Goal: Transaction & Acquisition: Purchase product/service

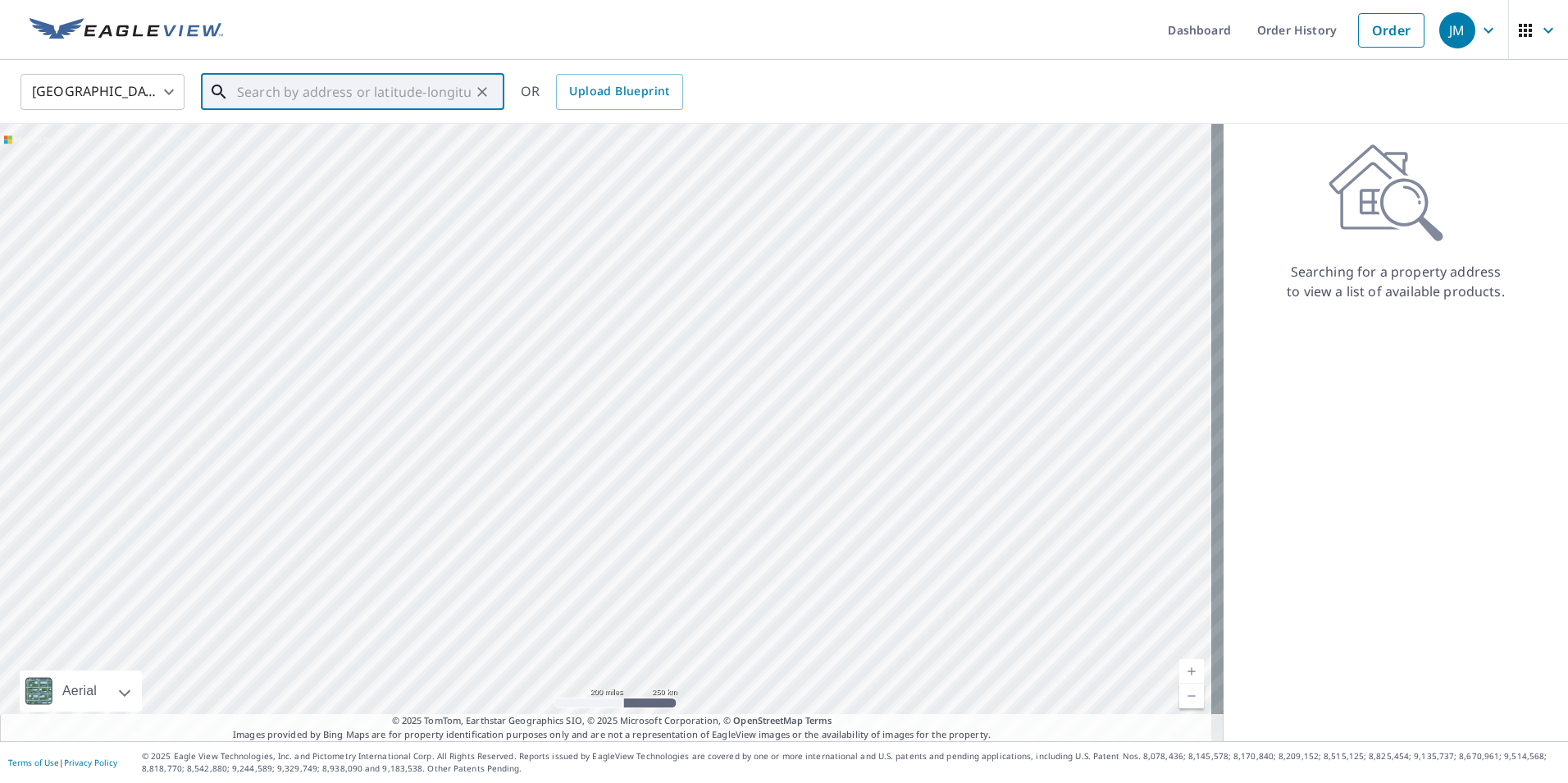
click at [368, 100] on input "text" at bounding box center [354, 92] width 234 height 46
click at [560, 265] on div at bounding box center [611, 432] width 1223 height 617
click at [318, 90] on input "text" at bounding box center [354, 92] width 234 height 46
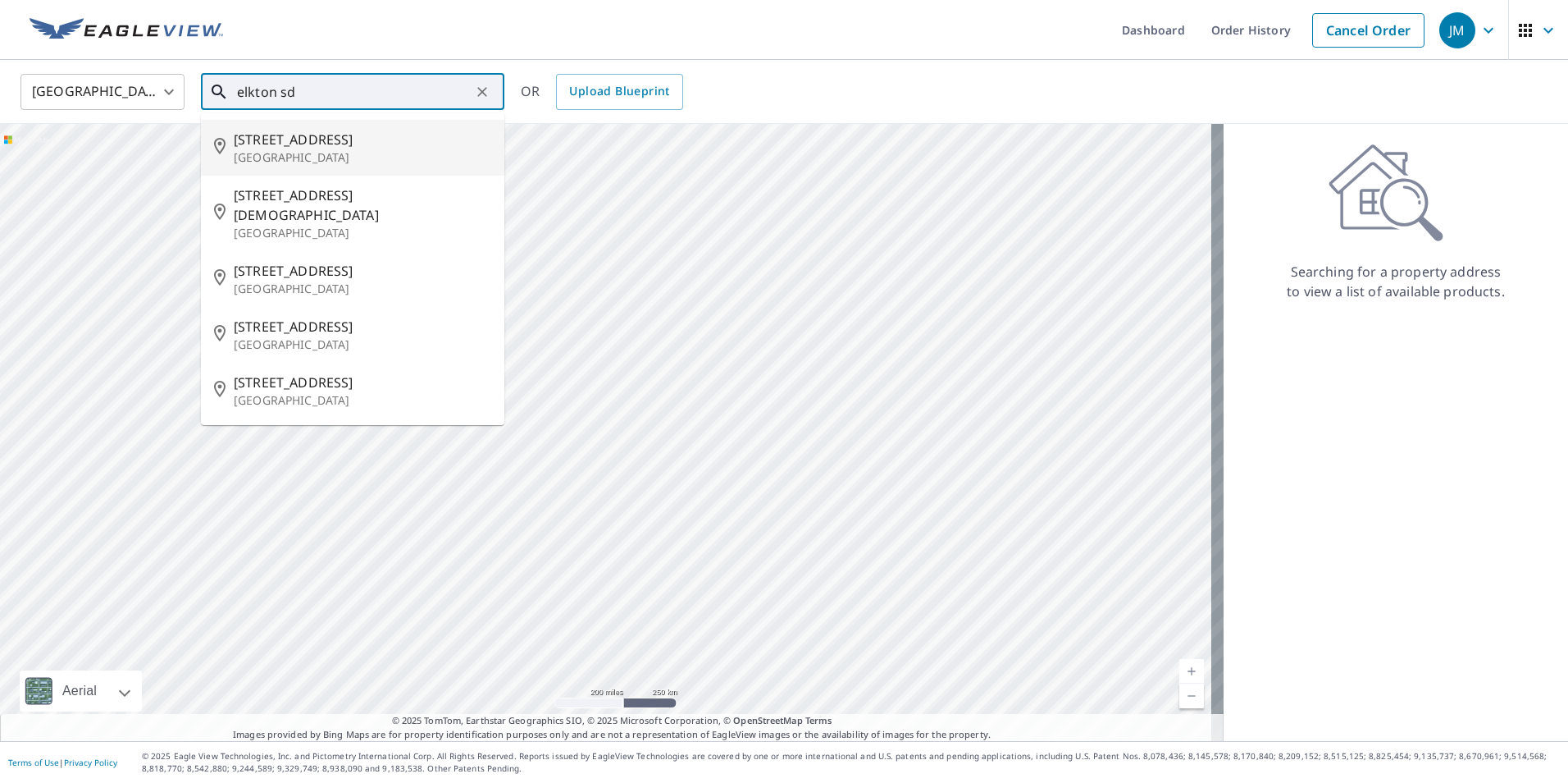
click at [288, 131] on span "[STREET_ADDRESS]" at bounding box center [362, 139] width 257 height 19
type input "[STREET_ADDRESS]"
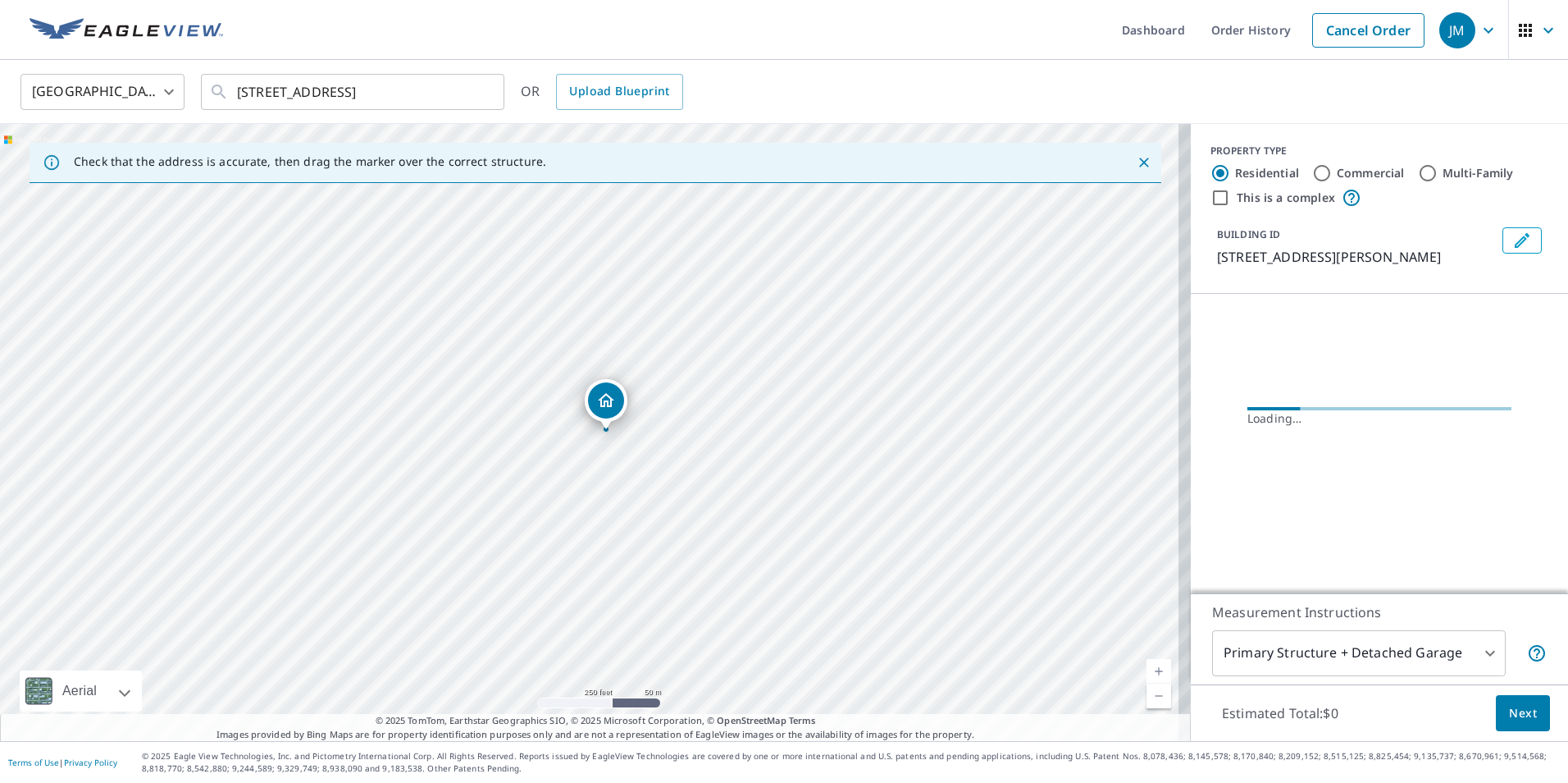
click at [1136, 160] on icon "Close" at bounding box center [1144, 162] width 17 height 17
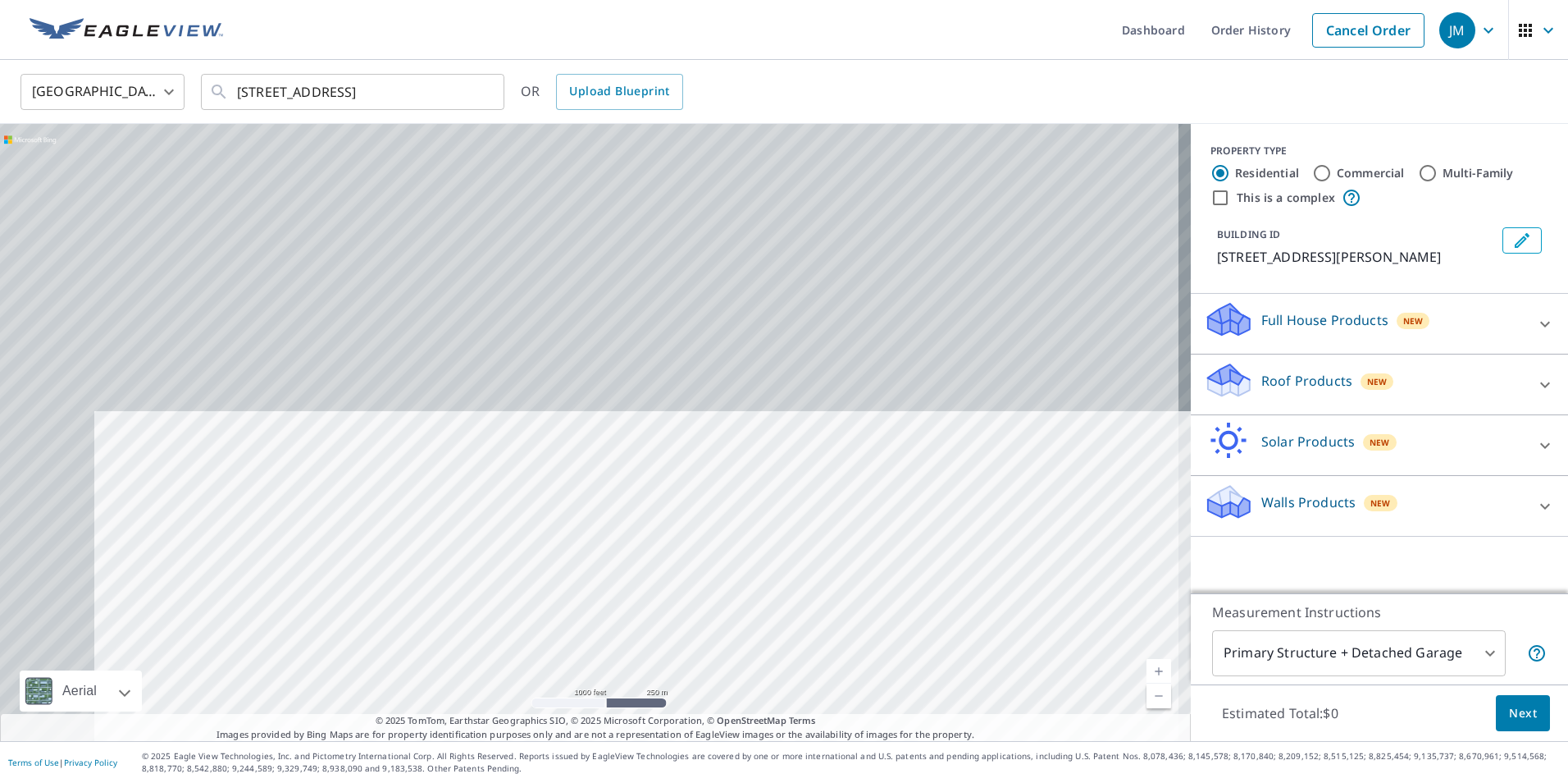
drag, startPoint x: 513, startPoint y: 364, endPoint x: 595, endPoint y: 502, distance: 160.5
click at [633, 710] on div "[STREET_ADDRESS][PERSON_NAME]" at bounding box center [595, 432] width 1191 height 617
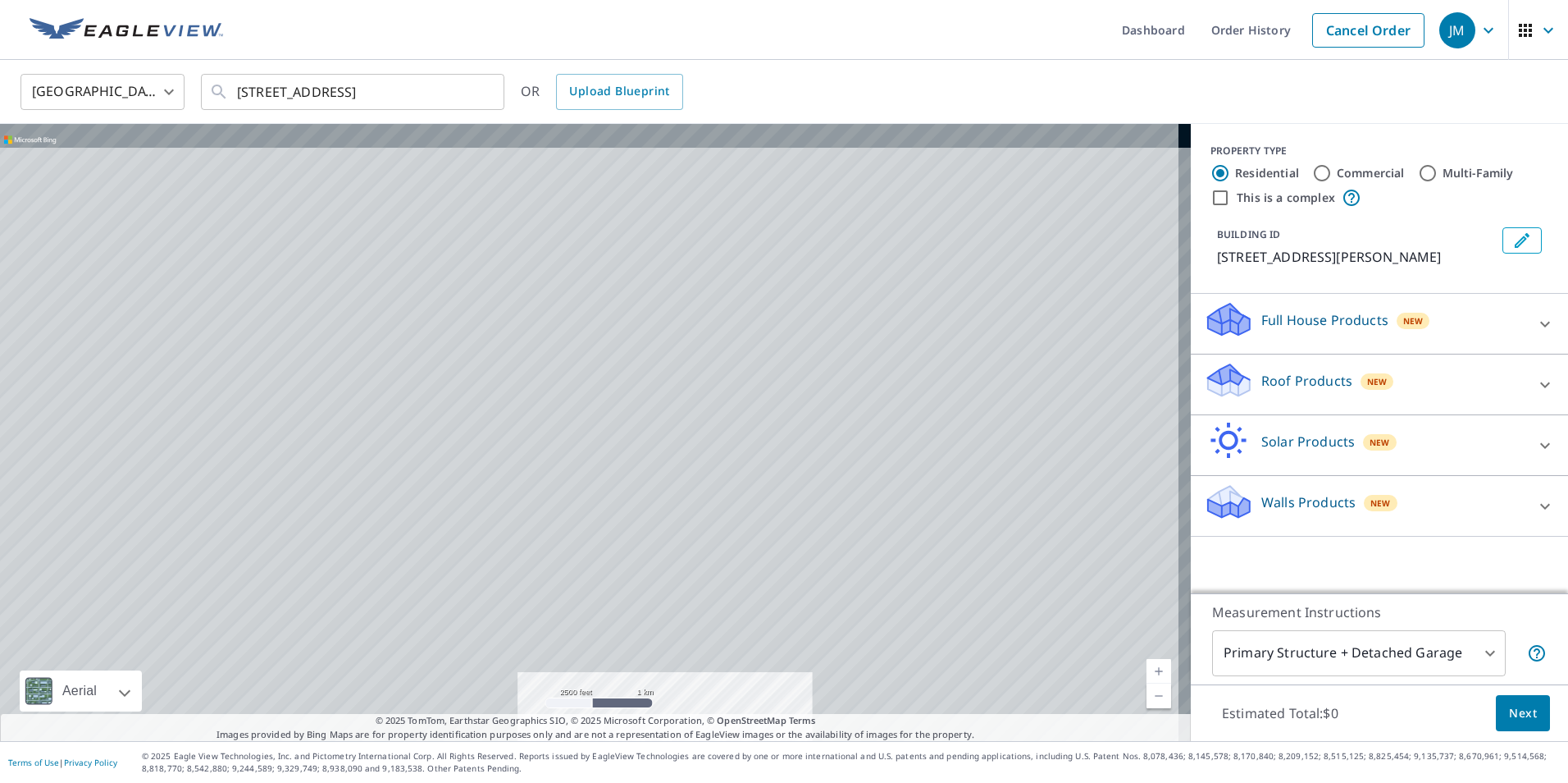
drag, startPoint x: 522, startPoint y: 374, endPoint x: 598, endPoint y: 471, distance: 123.2
click at [598, 630] on div "[STREET_ADDRESS][PERSON_NAME]" at bounding box center [595, 432] width 1191 height 617
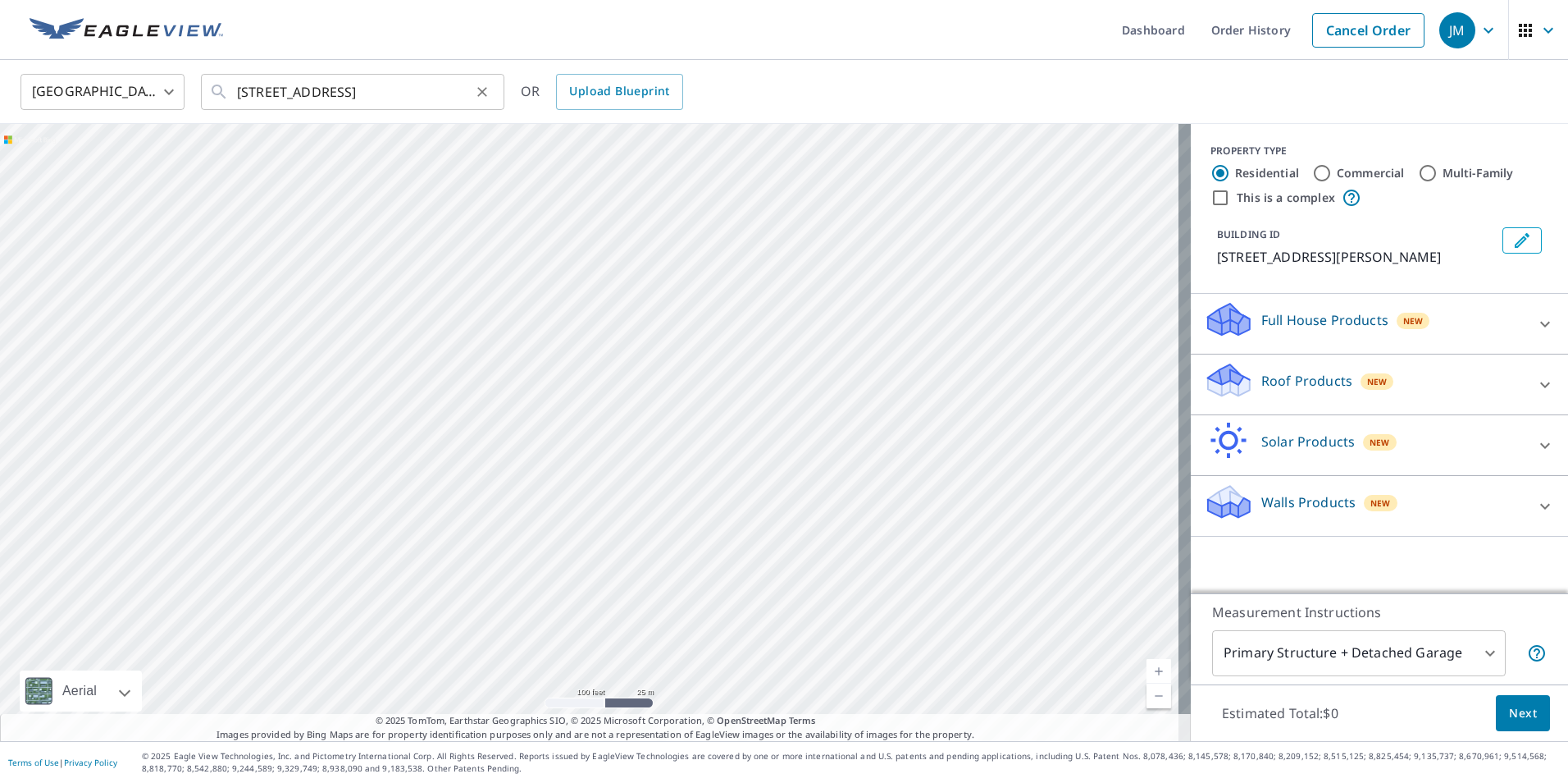
click at [486, 95] on icon "Clear" at bounding box center [482, 91] width 10 height 10
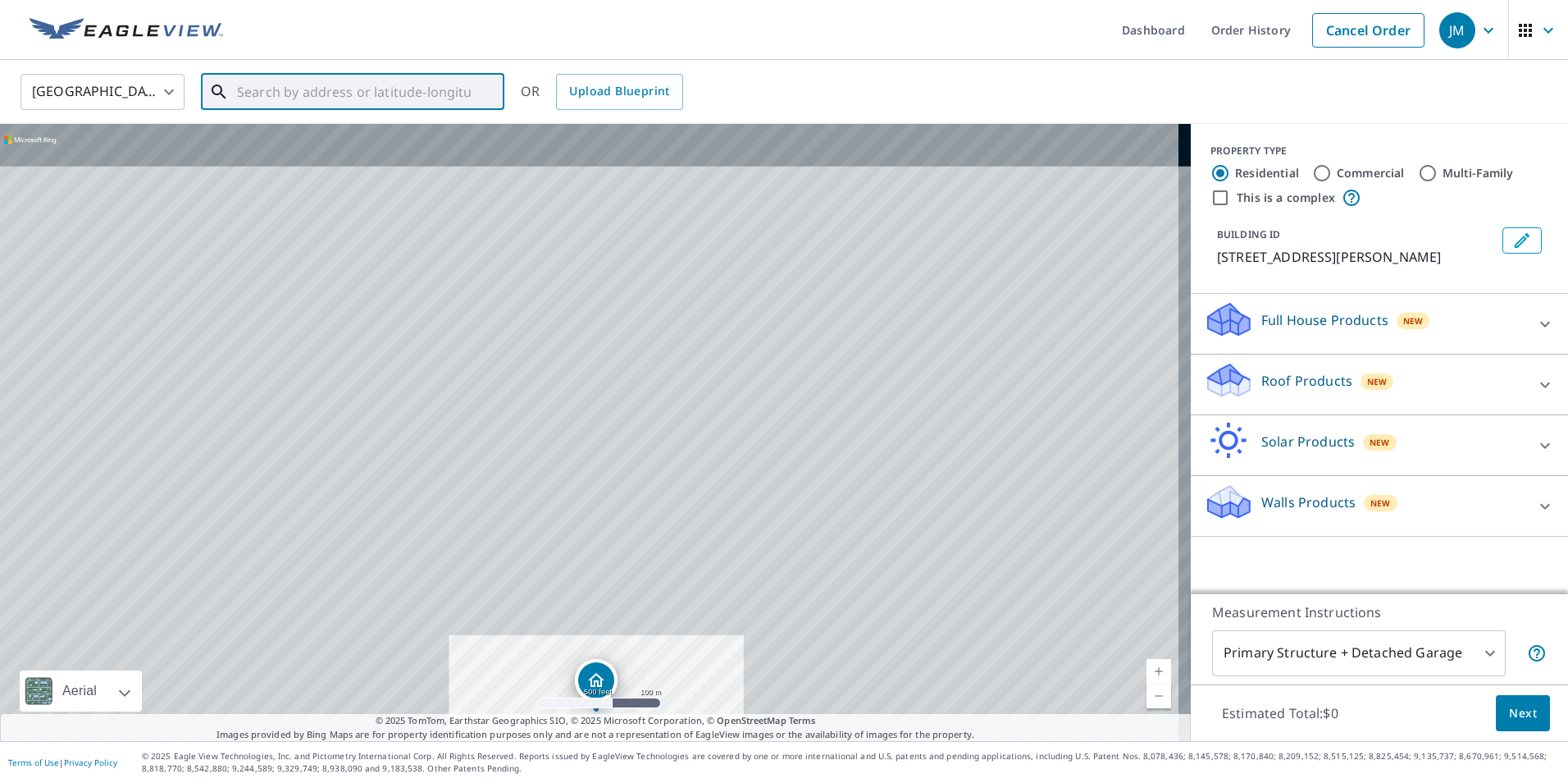
drag, startPoint x: 501, startPoint y: 492, endPoint x: 607, endPoint y: 672, distance: 208.9
click at [606, 672] on div "[STREET_ADDRESS][PERSON_NAME]" at bounding box center [595, 432] width 1191 height 617
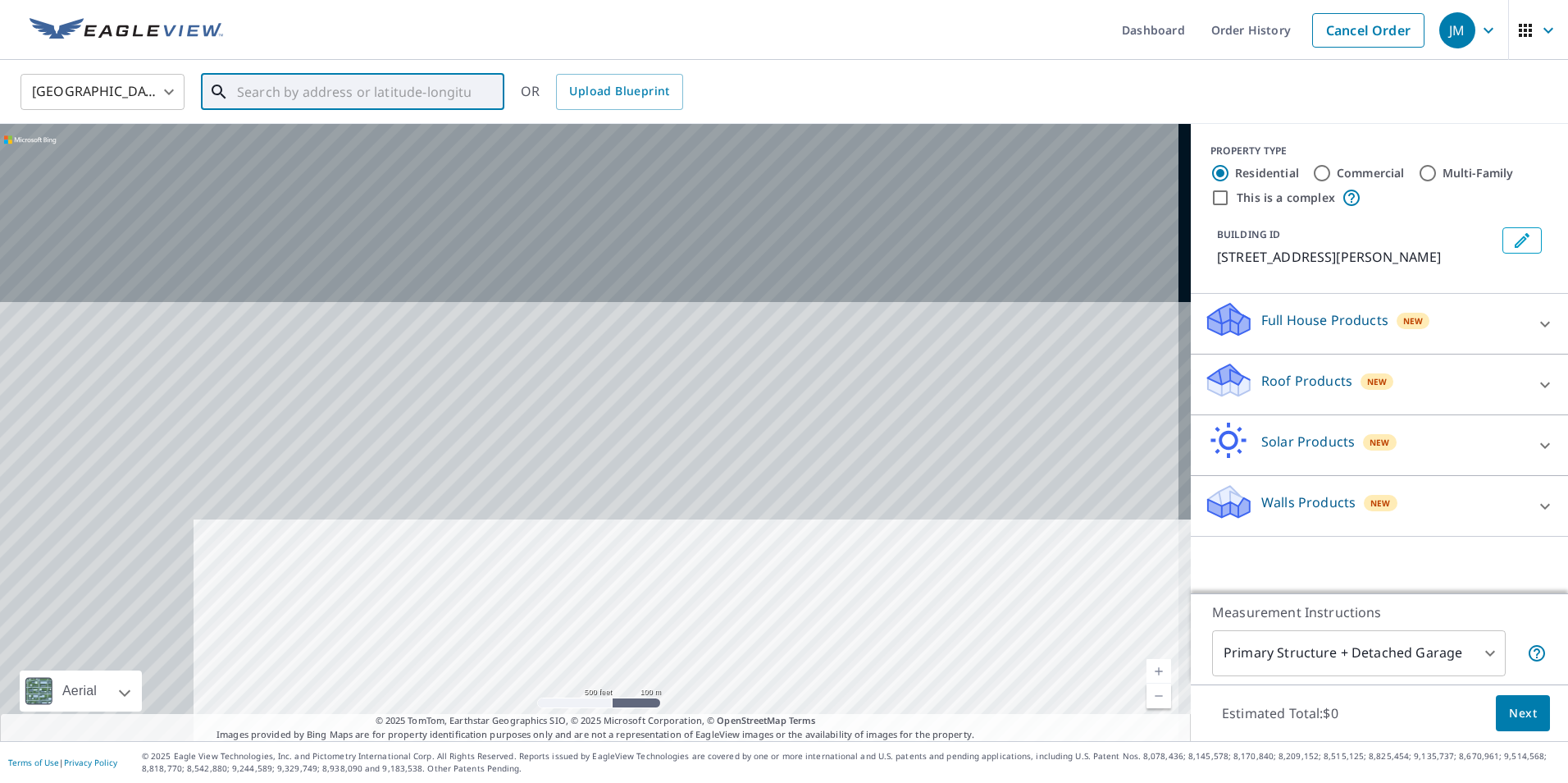
drag, startPoint x: 402, startPoint y: 287, endPoint x: 530, endPoint y: 526, distance: 271.1
click at [611, 727] on div "[STREET_ADDRESS][PERSON_NAME] A standard road map Aerial A detailed look from a…" at bounding box center [595, 432] width 1191 height 617
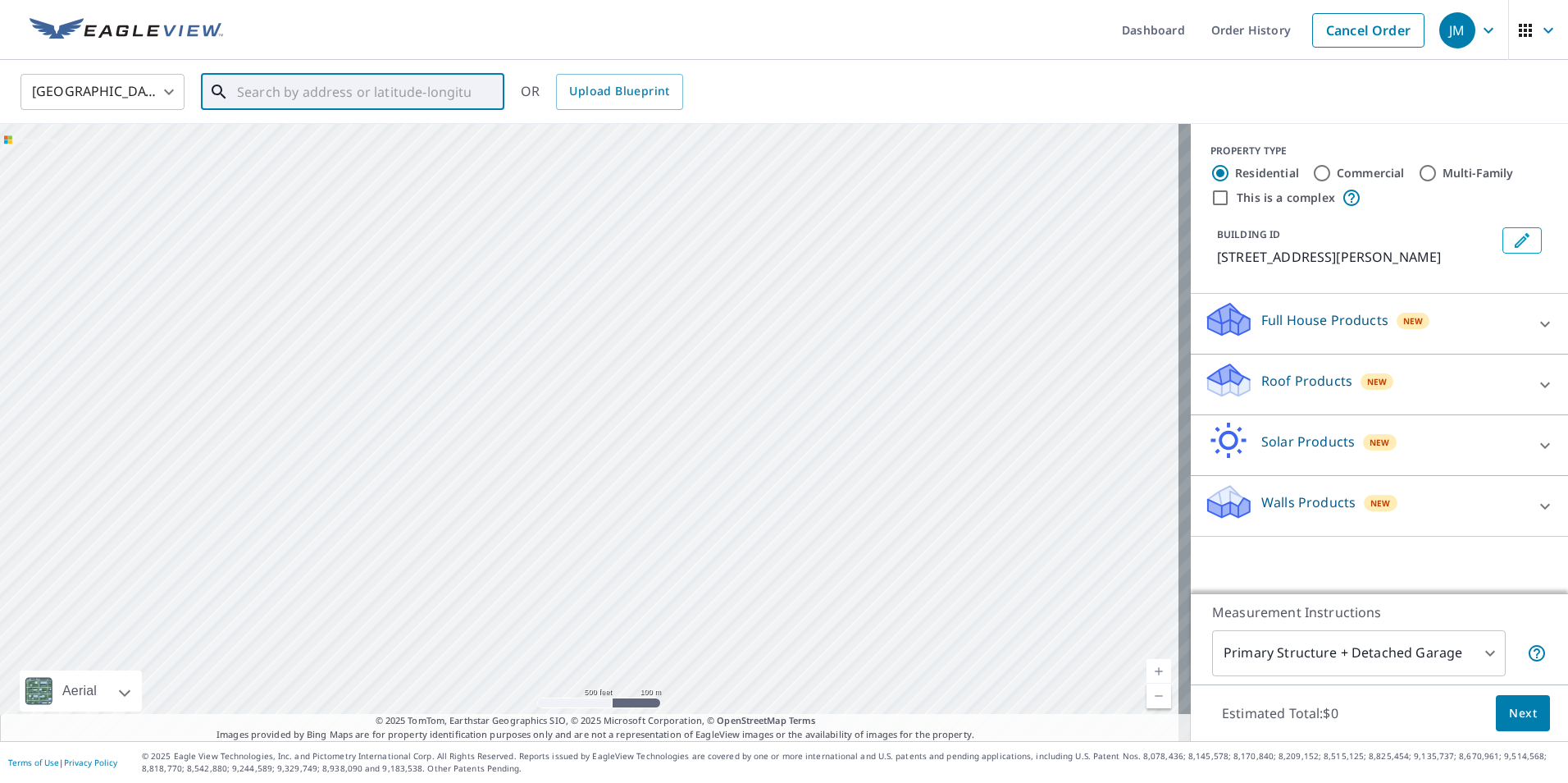
drag, startPoint x: 591, startPoint y: 672, endPoint x: 596, endPoint y: 680, distance: 9.4
click at [592, 675] on div "[STREET_ADDRESS][PERSON_NAME]" at bounding box center [595, 432] width 1191 height 617
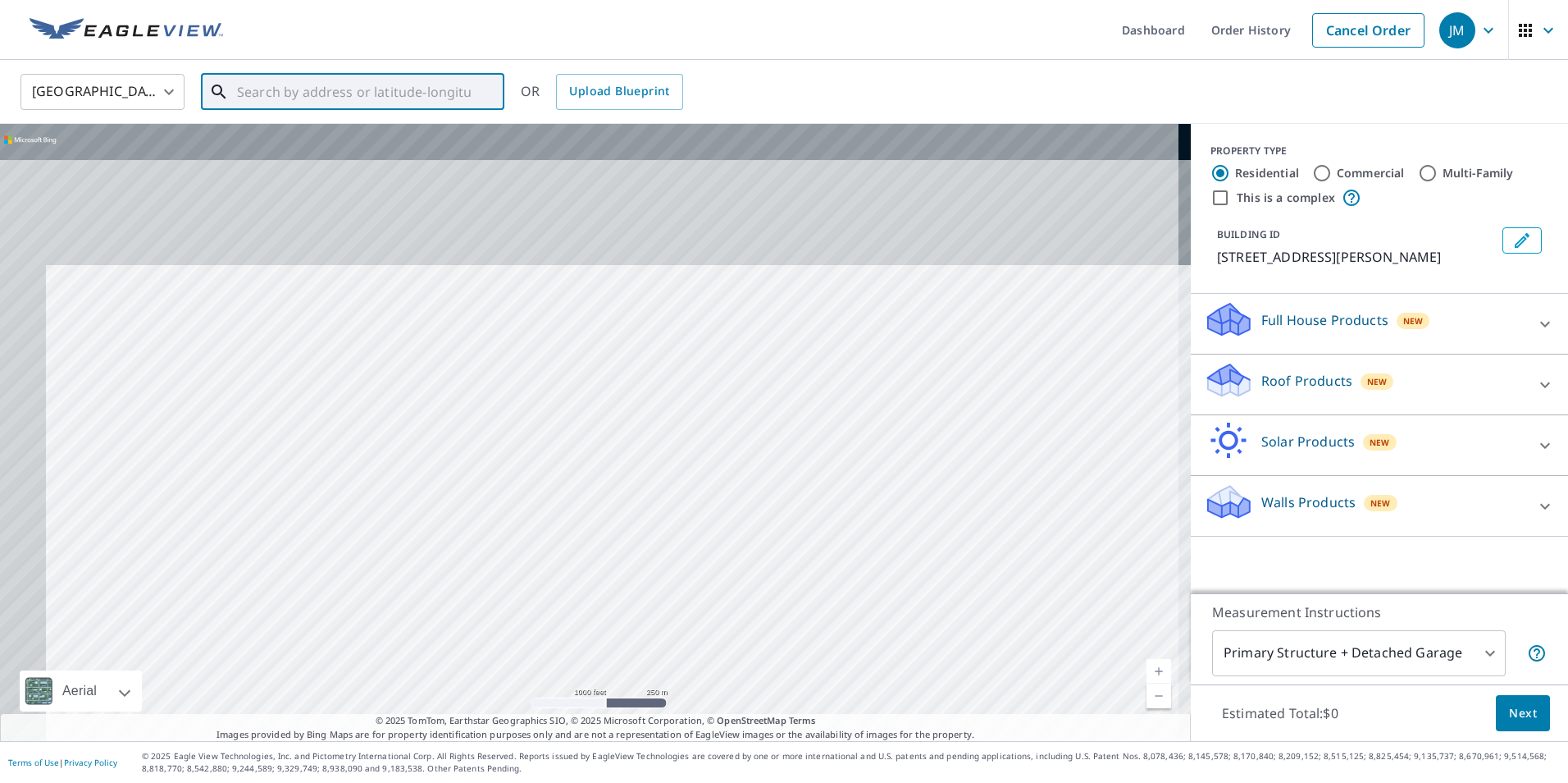
drag, startPoint x: 479, startPoint y: 293, endPoint x: 598, endPoint y: 584, distance: 314.4
click at [598, 655] on div "[STREET_ADDRESS][PERSON_NAME]" at bounding box center [595, 432] width 1191 height 617
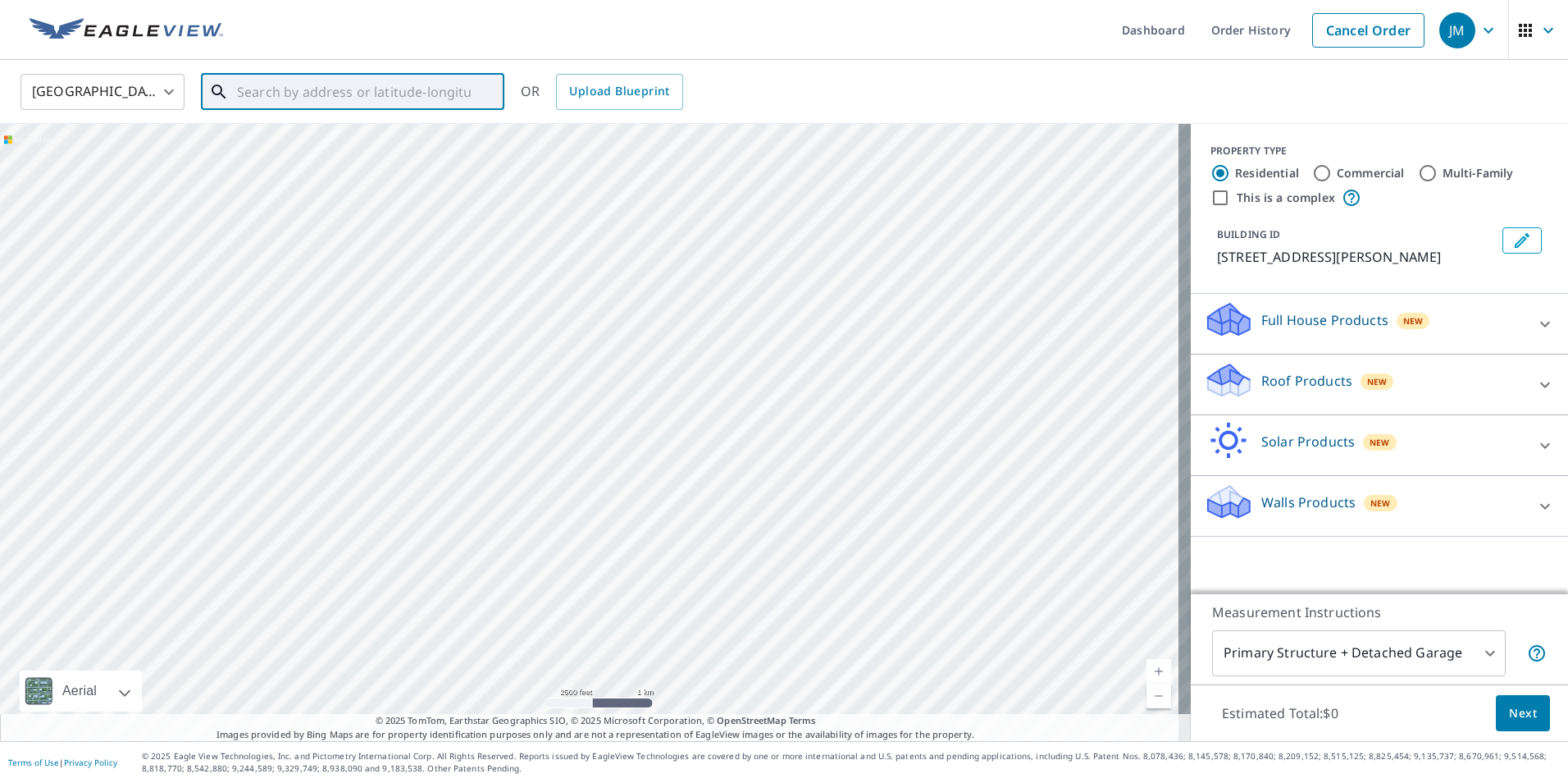
drag, startPoint x: 619, startPoint y: 245, endPoint x: 656, endPoint y: 626, distance: 382.8
click at [670, 697] on div "[STREET_ADDRESS][PERSON_NAME]" at bounding box center [595, 432] width 1191 height 617
click at [365, 89] on input "text" at bounding box center [354, 92] width 234 height 46
paste input "48514 US-[GEOGRAPHIC_DATA]"
type input "48514 US-14 [GEOGRAPHIC_DATA]"
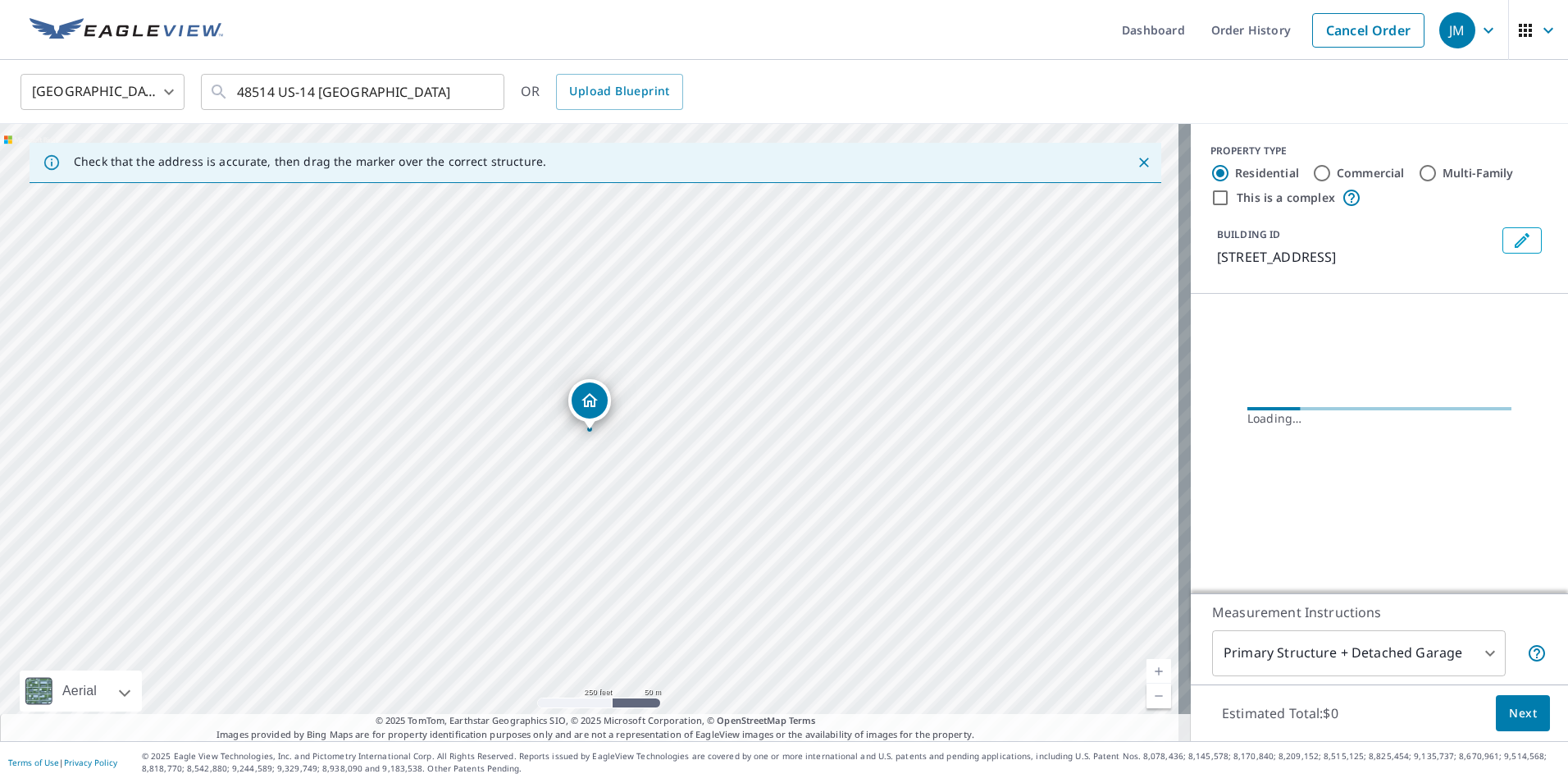
click at [1337, 173] on label "Commercial" at bounding box center [1371, 173] width 68 height 17
click at [1324, 173] on input "Commercial" at bounding box center [1321, 172] width 19 height 19
radio input "true"
type input "4"
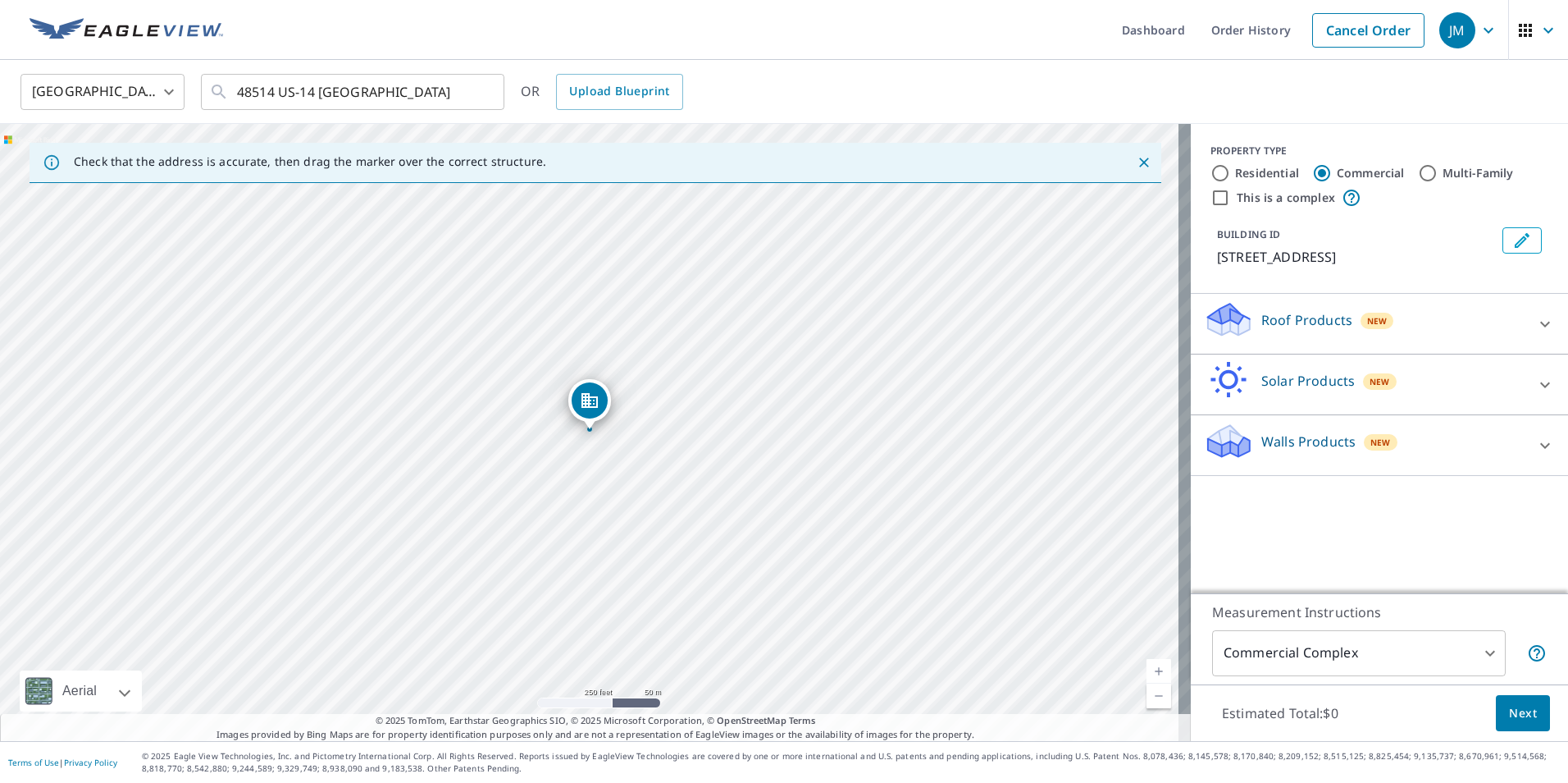
click at [1244, 329] on div "Roof Products New" at bounding box center [1364, 324] width 322 height 47
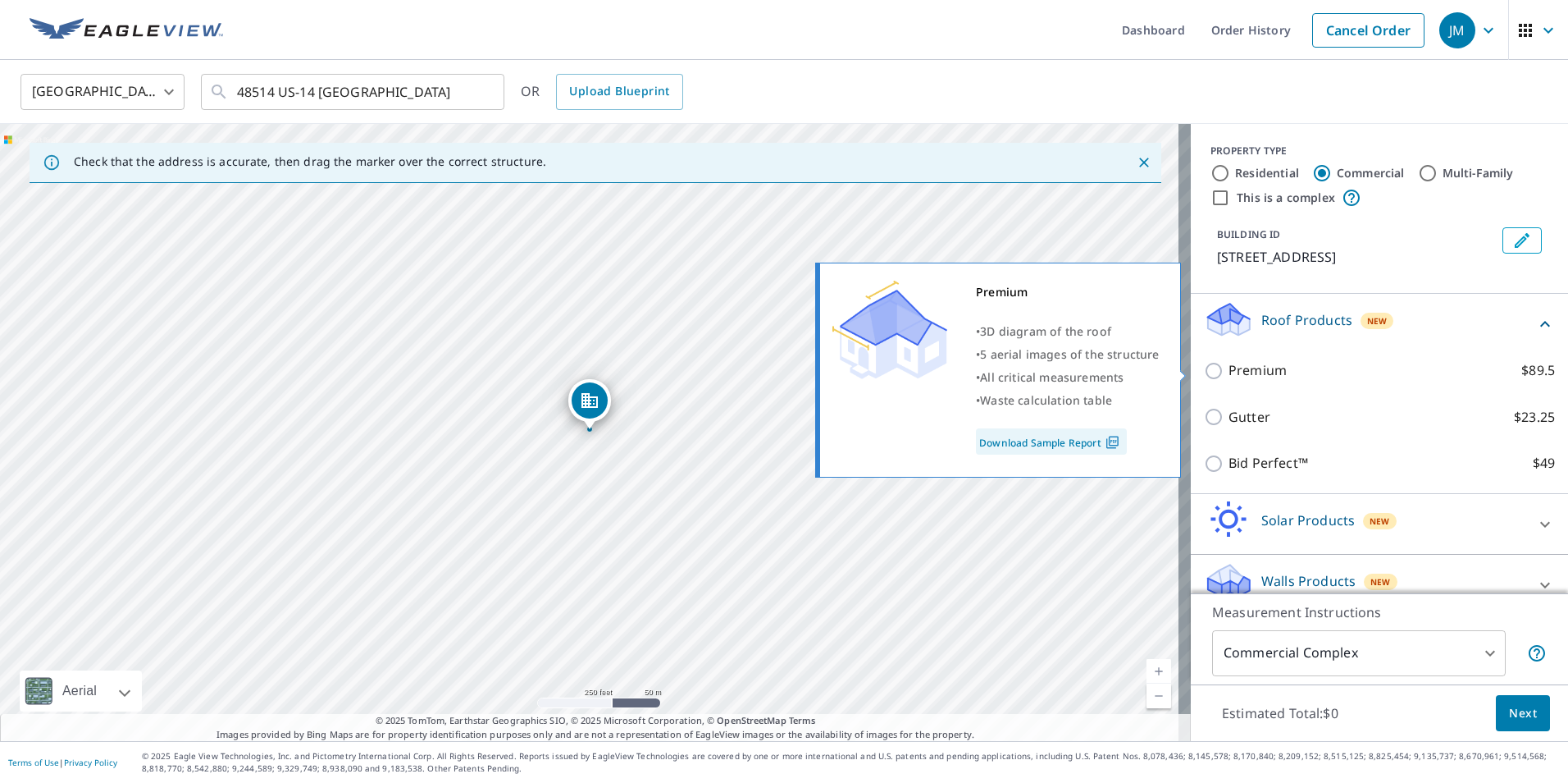
click at [1229, 375] on p "Premium" at bounding box center [1257, 371] width 58 height 20
click at [1221, 375] on input "Premium $89.5" at bounding box center [1216, 370] width 25 height 19
checkbox input "true"
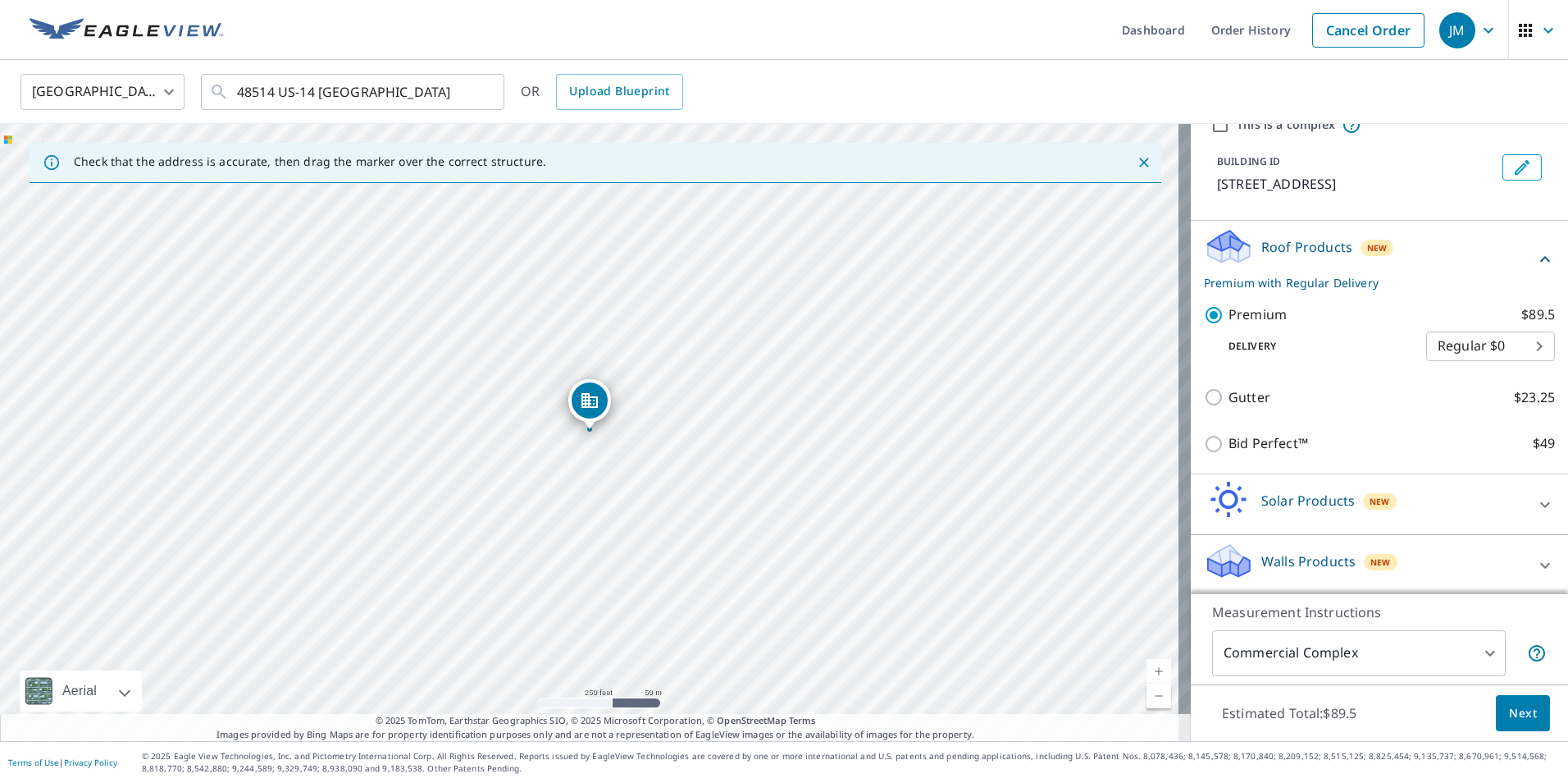
scroll to position [76, 0]
click at [1514, 340] on body "JM JM Dashboard Order History Cancel Order JM [GEOGRAPHIC_DATA] [GEOGRAPHIC_DAT…" at bounding box center [784, 391] width 1568 height 783
drag, startPoint x: 1550, startPoint y: 316, endPoint x: 1547, endPoint y: 353, distance: 37.1
click at [1547, 353] on div at bounding box center [784, 391] width 1568 height 783
click at [1490, 339] on body "JM JM Dashboard Order History Cancel Order JM [GEOGRAPHIC_DATA] [GEOGRAPHIC_DAT…" at bounding box center [784, 391] width 1568 height 783
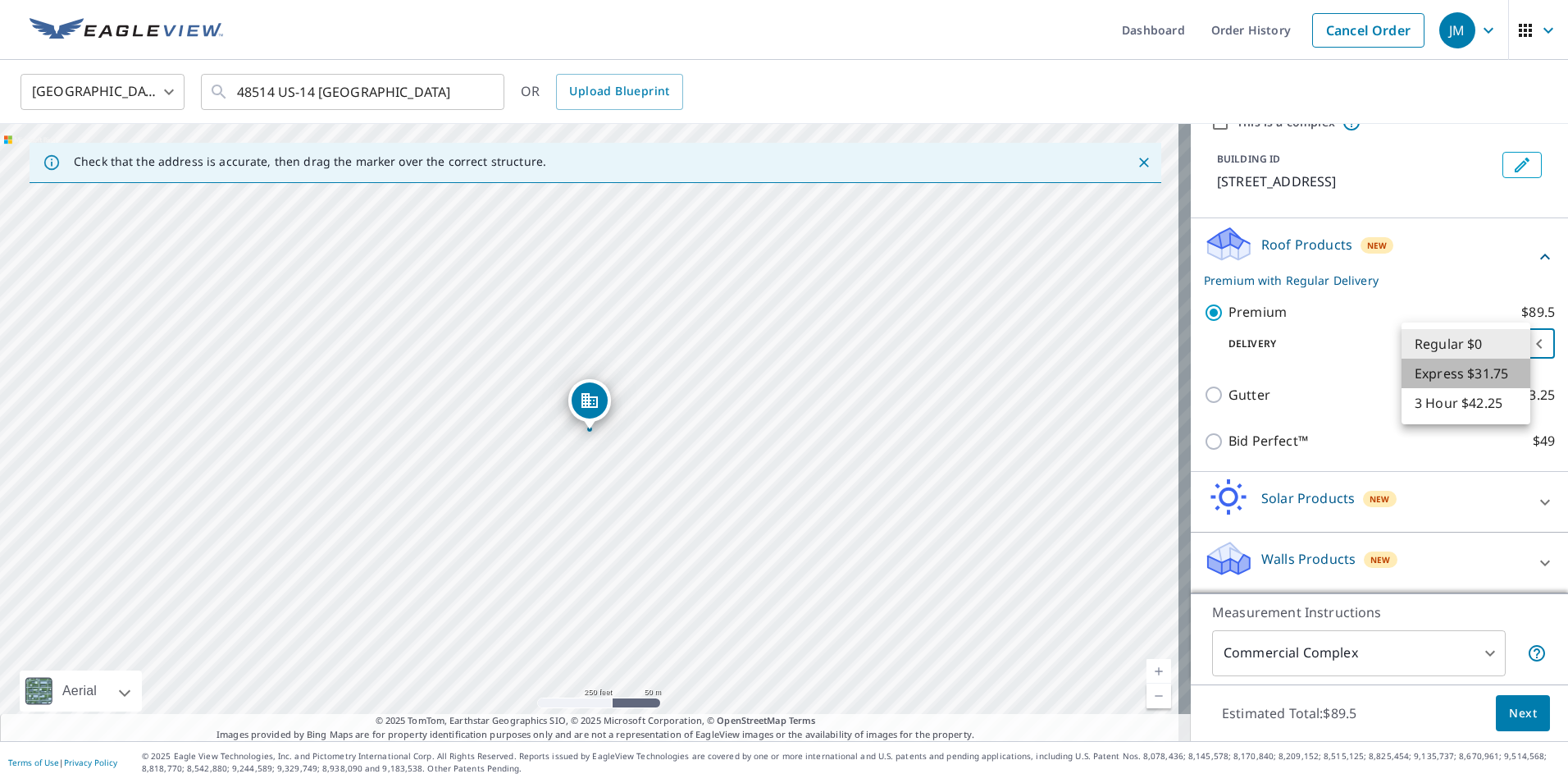
click at [1430, 380] on li "Express $31.75" at bounding box center [1466, 374] width 129 height 30
click at [1471, 339] on body "JM JM Dashboard Order History Cancel Order JM [GEOGRAPHIC_DATA] [GEOGRAPHIC_DAT…" at bounding box center [784, 391] width 1568 height 783
click at [1436, 315] on li "Regular $0" at bounding box center [1466, 314] width 129 height 30
type input "8"
click at [1504, 345] on body "JM JM Dashboard Order History Cancel Order JM [GEOGRAPHIC_DATA] [GEOGRAPHIC_DAT…" at bounding box center [784, 391] width 1568 height 783
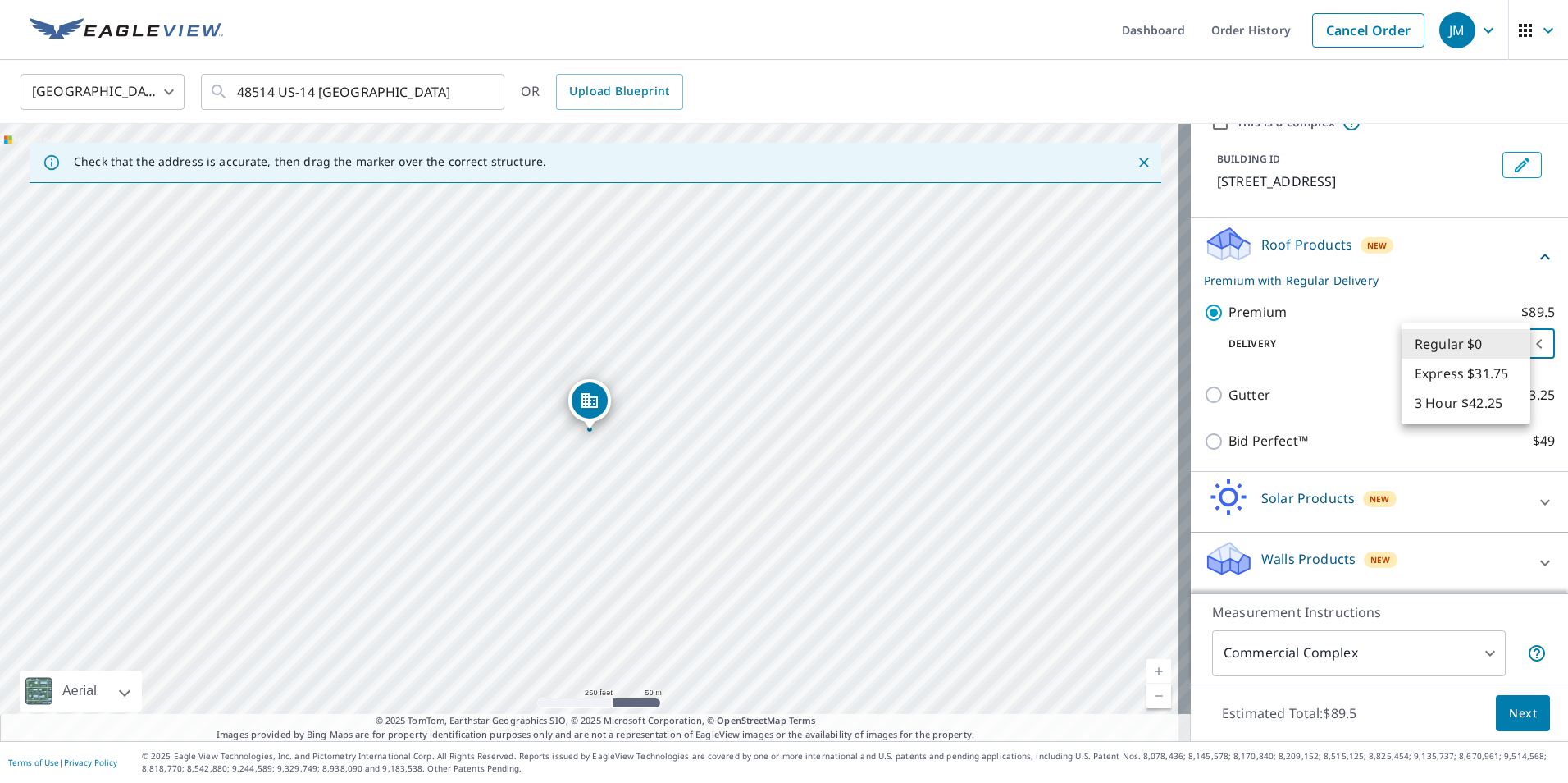
click at [1312, 342] on div at bounding box center [784, 391] width 1568 height 783
click at [1471, 647] on body "JM JM Dashboard Order History Cancel Order JM [GEOGRAPHIC_DATA] [GEOGRAPHIC_DAT…" at bounding box center [784, 391] width 1568 height 783
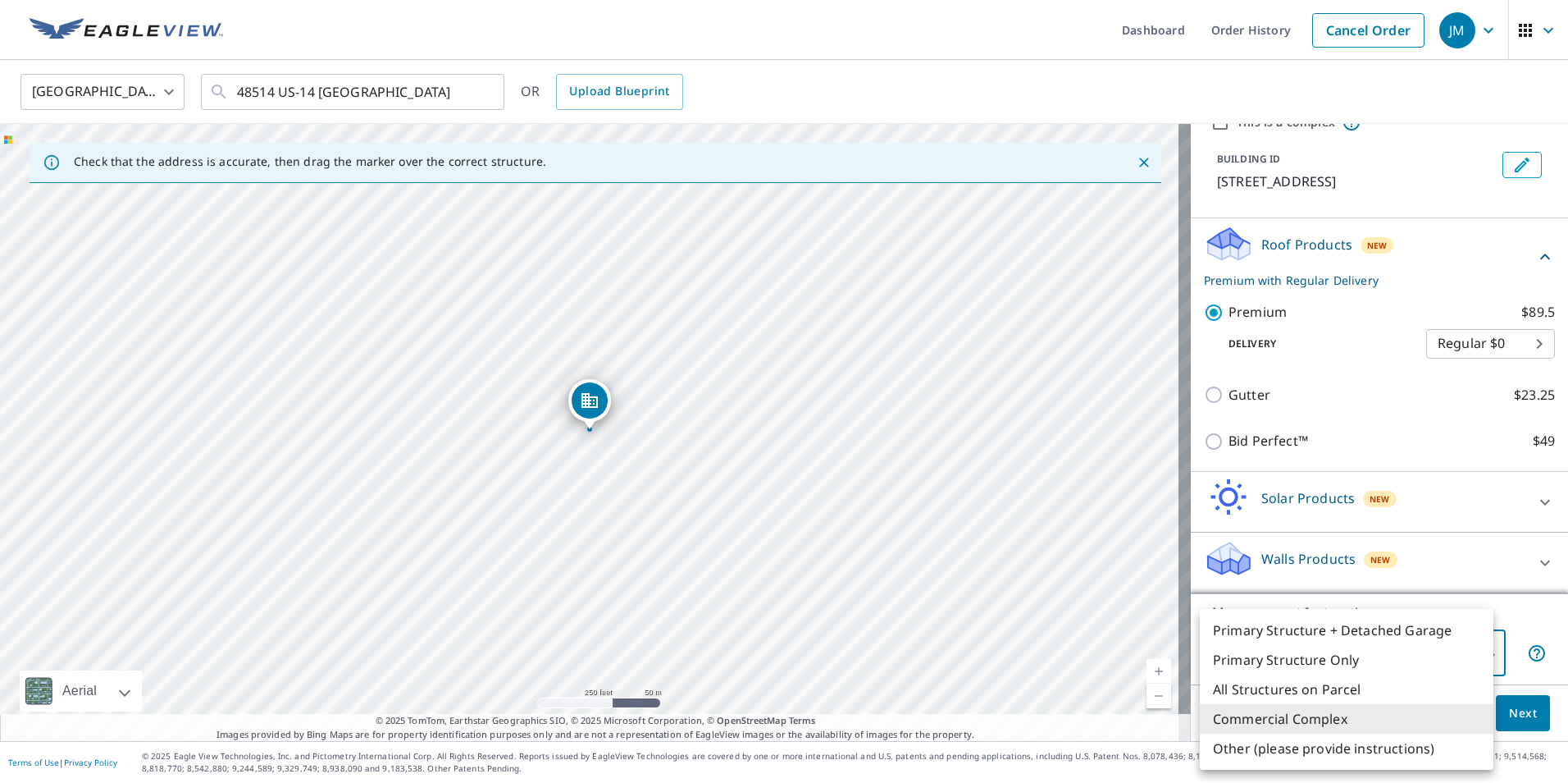
click at [1293, 694] on li "All Structures on Parcel" at bounding box center [1346, 689] width 293 height 30
type input "3"
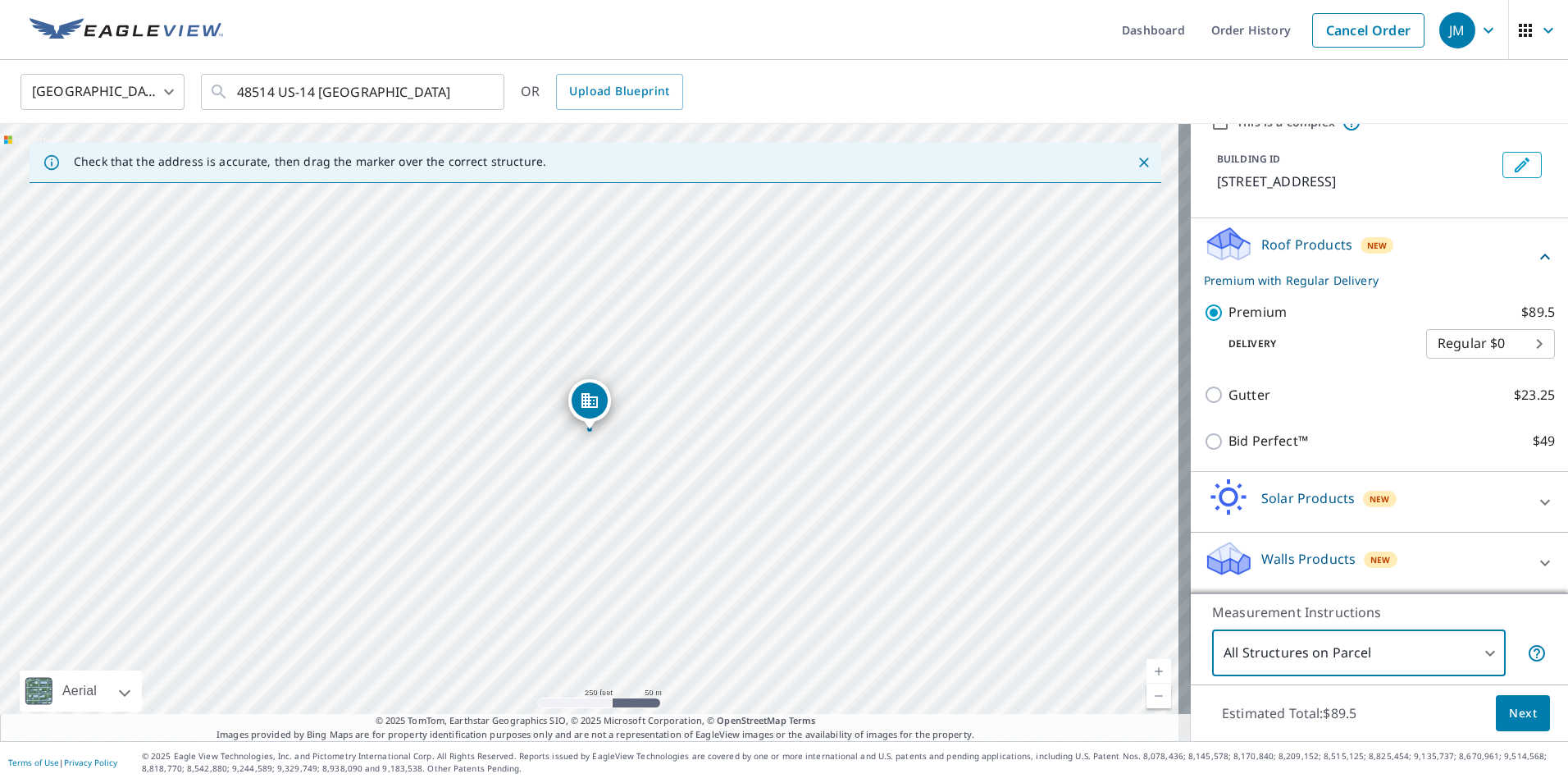
click at [1509, 710] on span "Next" at bounding box center [1523, 713] width 28 height 20
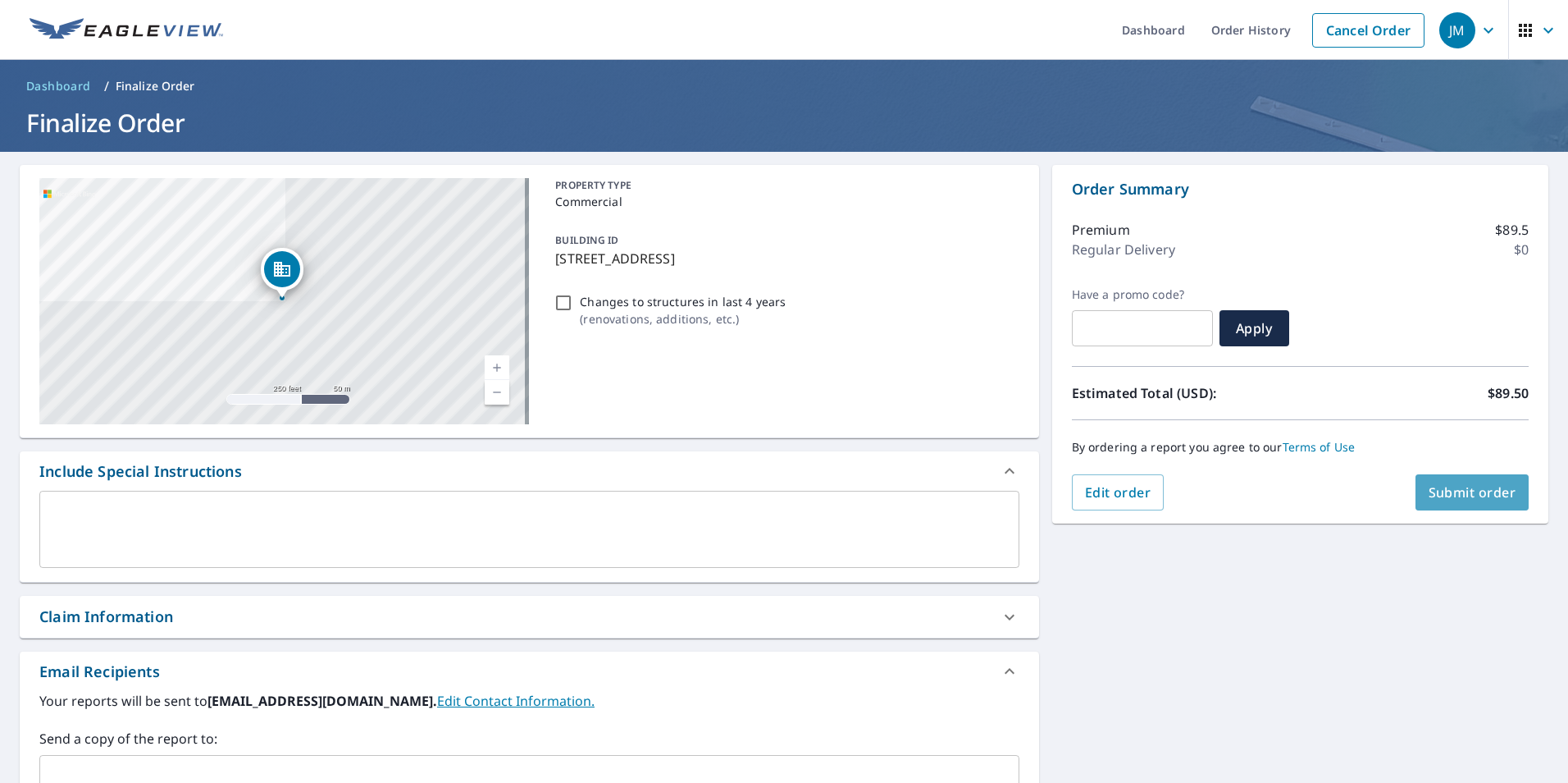
click at [1432, 494] on span "Submit order" at bounding box center [1472, 492] width 88 height 18
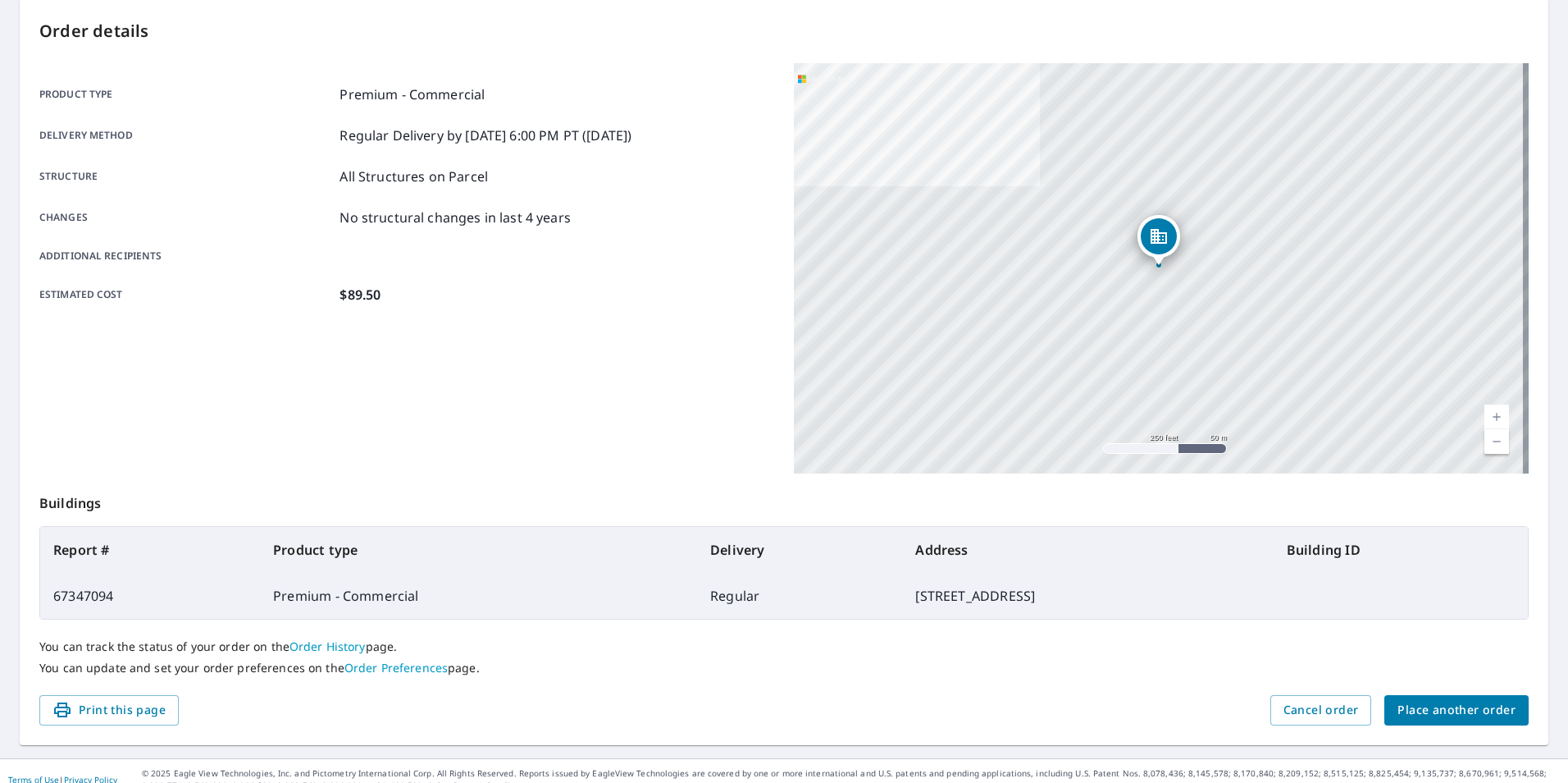
scroll to position [183, 0]
